Goal: Transaction & Acquisition: Subscribe to service/newsletter

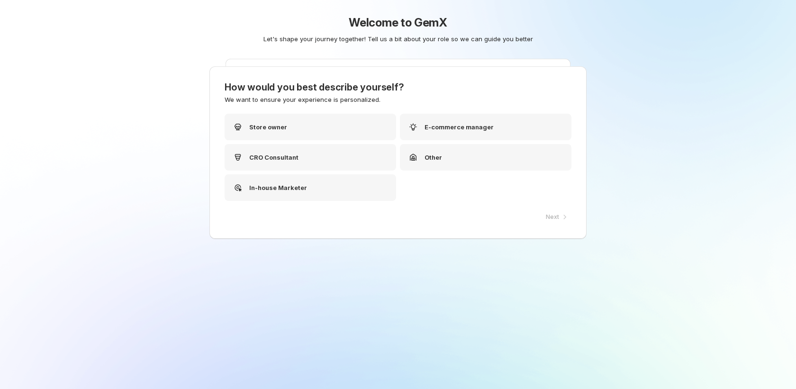
drag, startPoint x: 318, startPoint y: 126, endPoint x: 321, endPoint y: 143, distance: 16.8
click at [319, 128] on div "Store owner" at bounding box center [309, 127] width 171 height 27
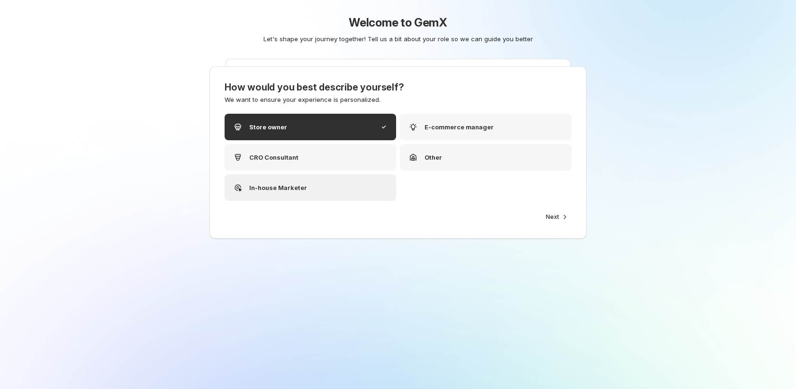
click at [365, 195] on div "In-house Marketer" at bounding box center [309, 187] width 171 height 27
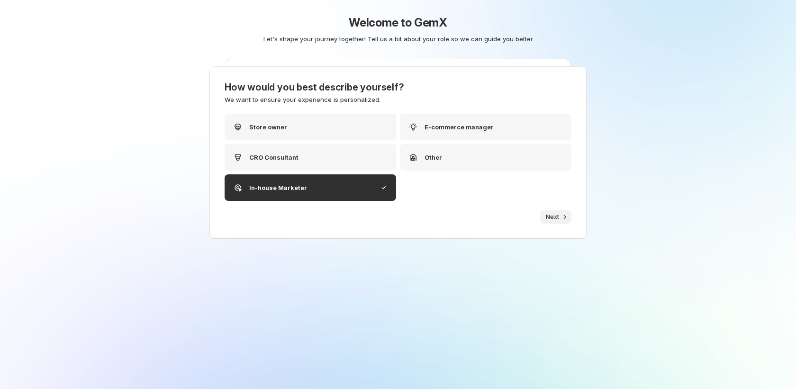
click at [547, 218] on span "Next" at bounding box center [552, 217] width 13 height 8
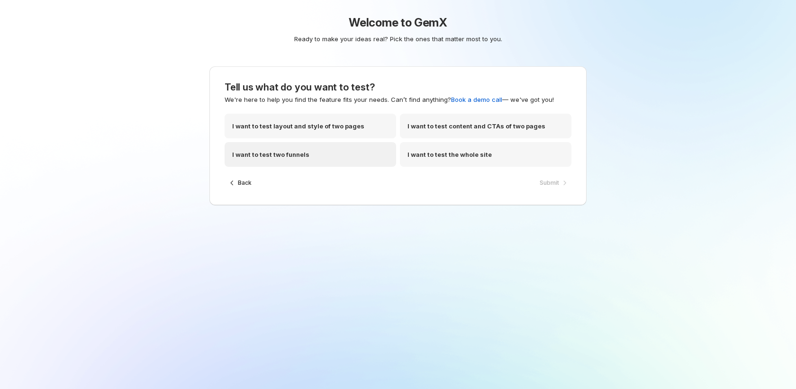
click at [332, 152] on div "I want to test two funnels" at bounding box center [309, 154] width 171 height 25
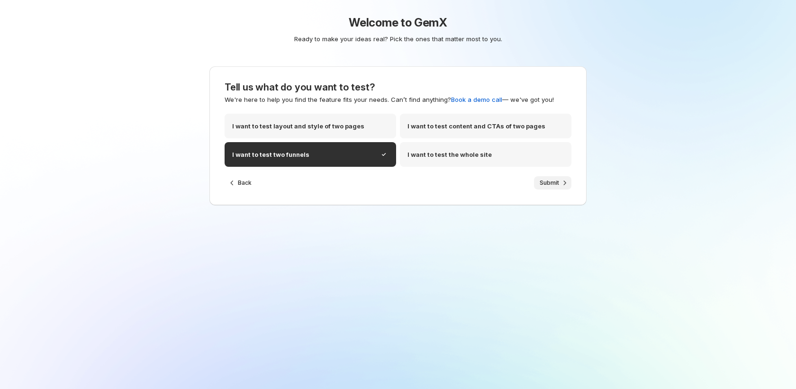
click at [544, 179] on span "Submit" at bounding box center [548, 183] width 19 height 8
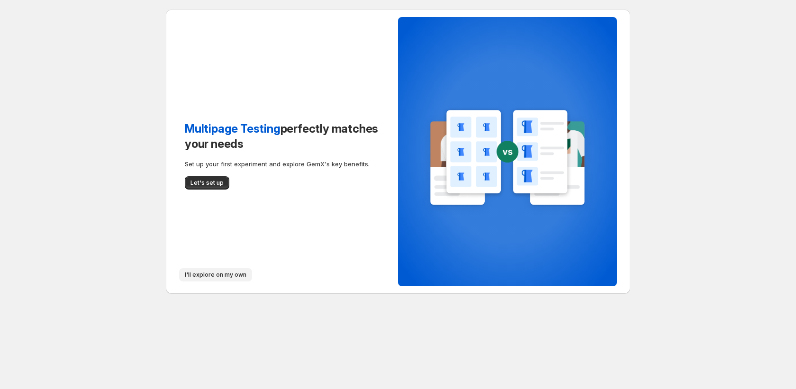
click at [240, 272] on span "I'll explore on my own" at bounding box center [216, 275] width 62 height 8
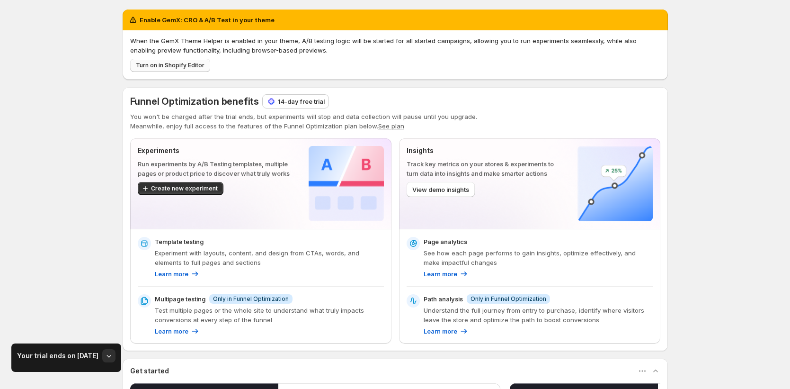
click at [174, 68] on span "Turn on in Shopify Editor" at bounding box center [170, 66] width 69 height 8
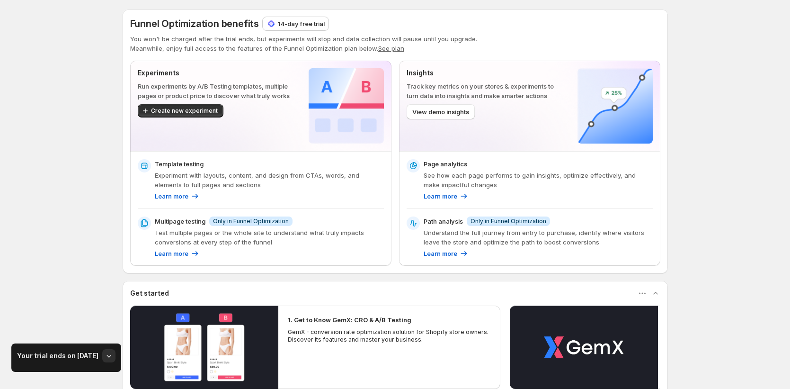
click at [375, 54] on div "Funnel Optimization benefits 14-day free trial You won't be charged after the t…" at bounding box center [395, 141] width 530 height 249
click at [384, 50] on button "See plan" at bounding box center [391, 49] width 26 height 8
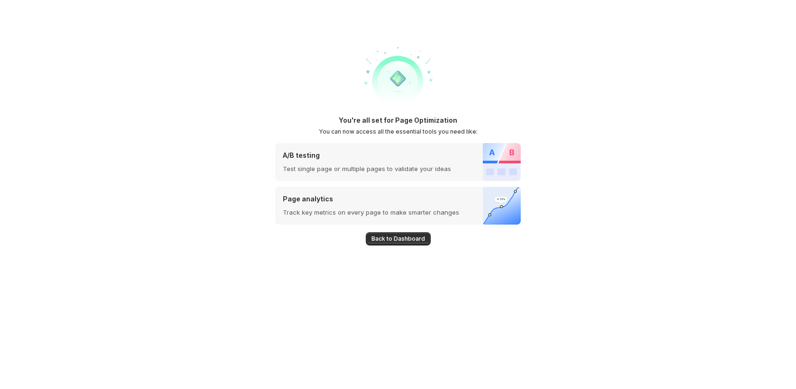
click at [347, 240] on div "Back to Dashboard" at bounding box center [397, 234] width 245 height 21
click at [381, 241] on span "Back to Dashboard" at bounding box center [398, 239] width 54 height 8
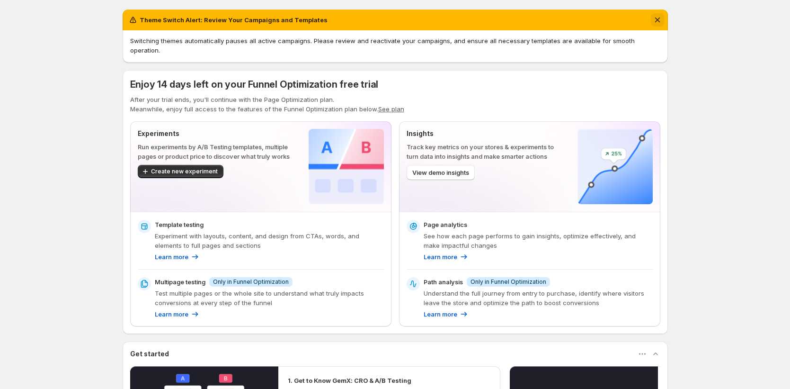
click at [662, 18] on icon "Dismiss notification" at bounding box center [657, 19] width 9 height 9
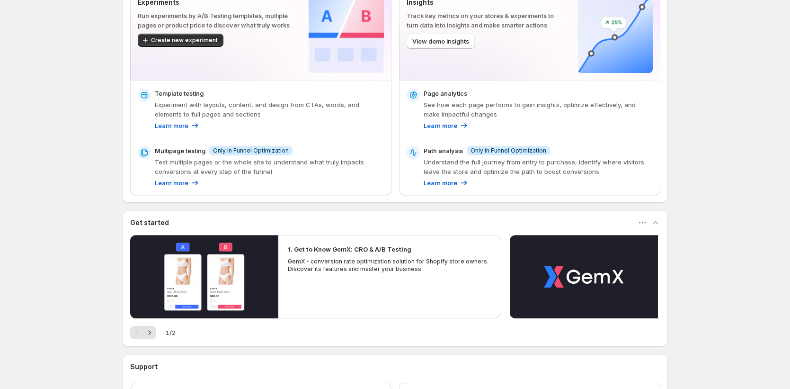
scroll to position [97, 0]
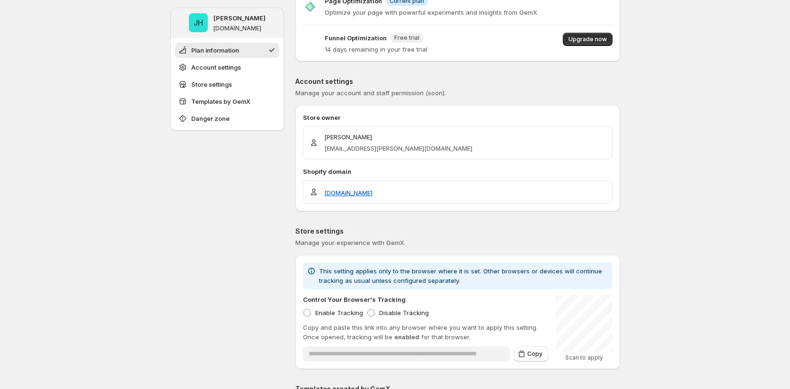
scroll to position [630, 0]
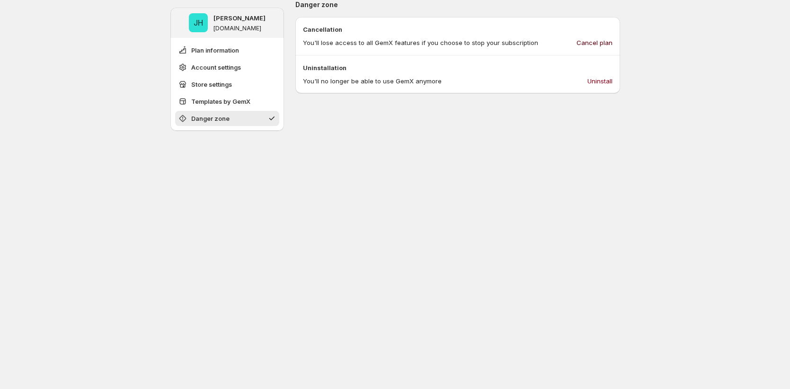
click at [597, 48] on button "Cancel plan" at bounding box center [594, 42] width 47 height 15
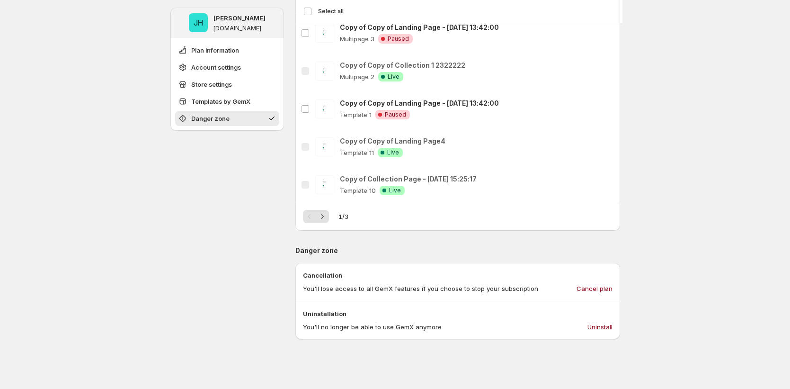
scroll to position [750, 0]
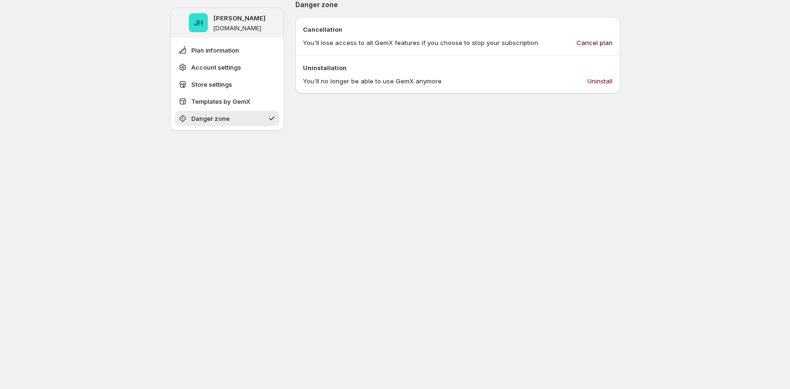
click at [601, 43] on span "Cancel plan" at bounding box center [595, 42] width 36 height 9
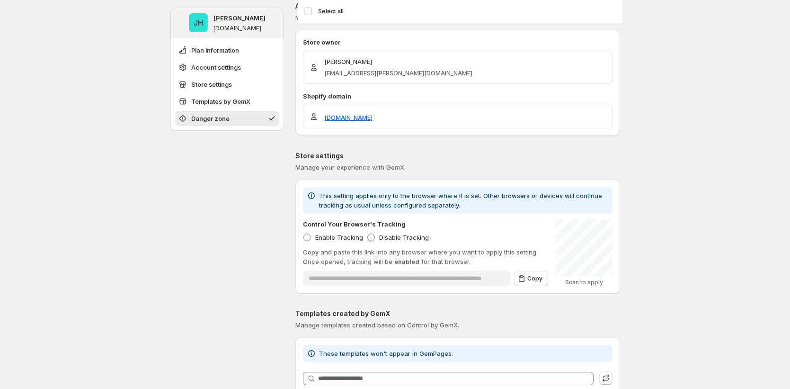
scroll to position [0, 0]
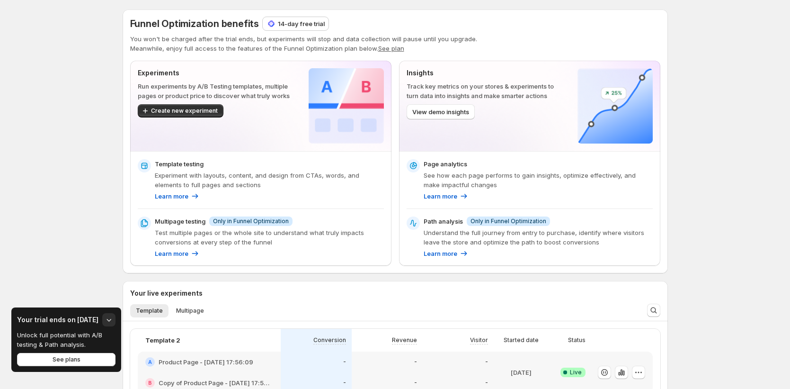
click at [64, 358] on span "See plans" at bounding box center [67, 360] width 28 height 8
